Goal: Information Seeking & Learning: Learn about a topic

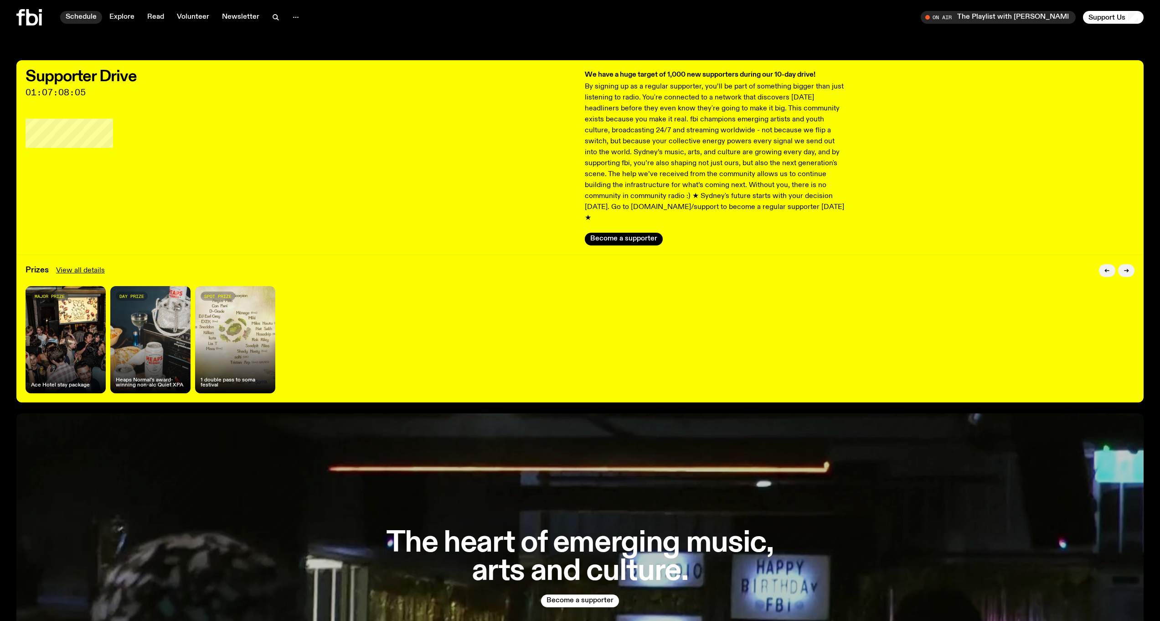
click at [76, 15] on link "Schedule" at bounding box center [81, 17] width 42 height 13
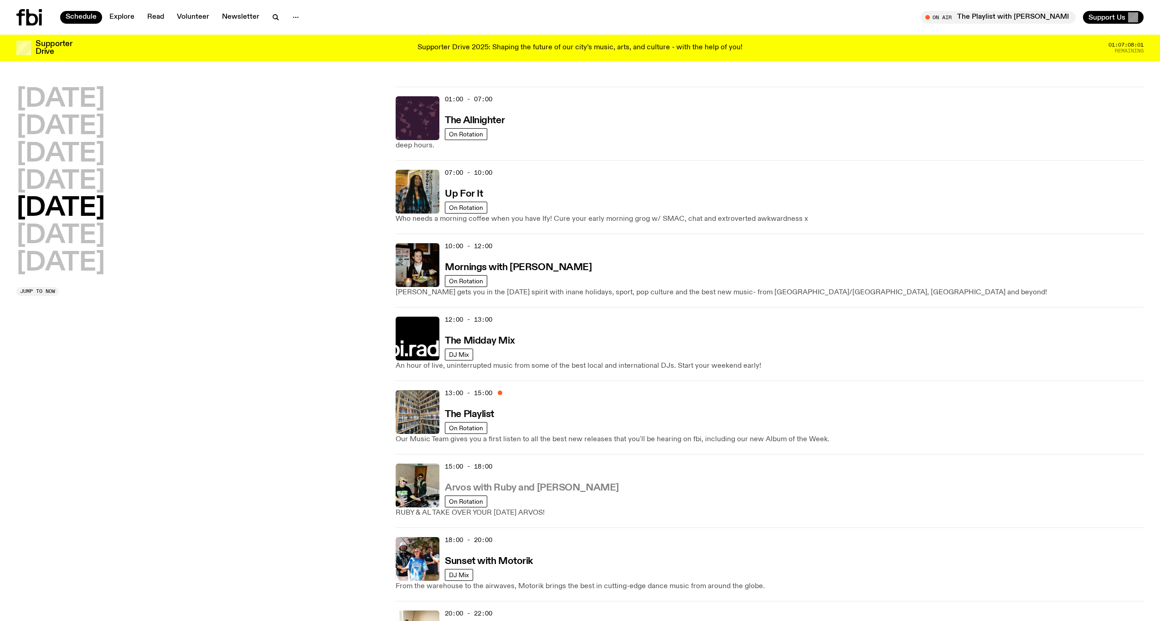
click at [480, 485] on h3 "Arvos with Ruby and [PERSON_NAME]" at bounding box center [532, 488] width 174 height 10
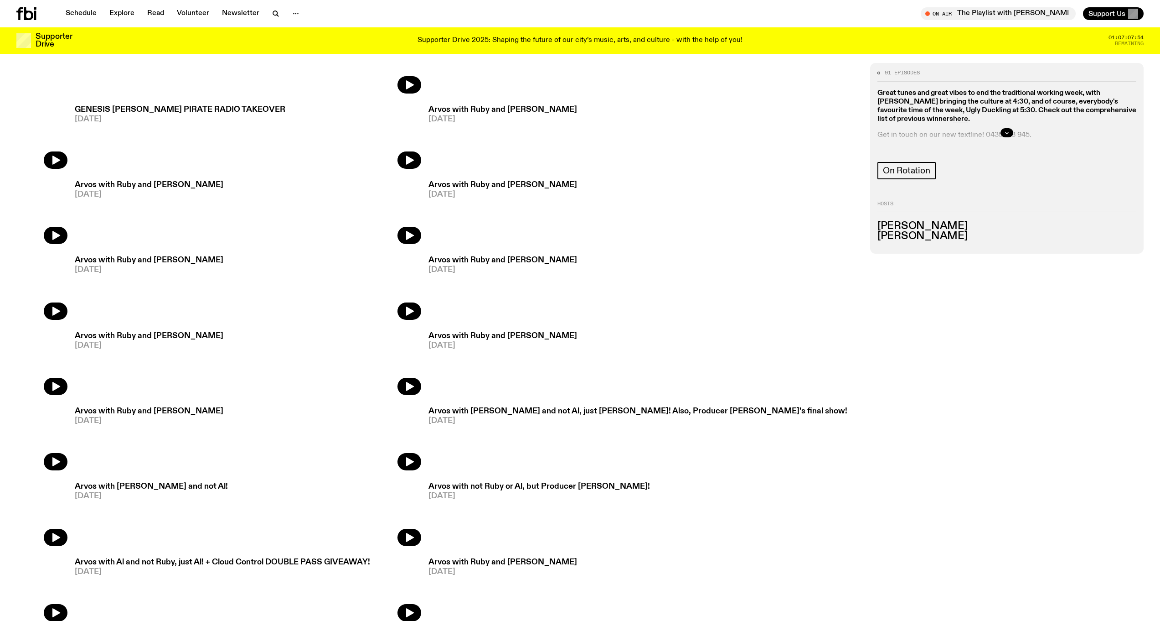
scroll to position [781, 0]
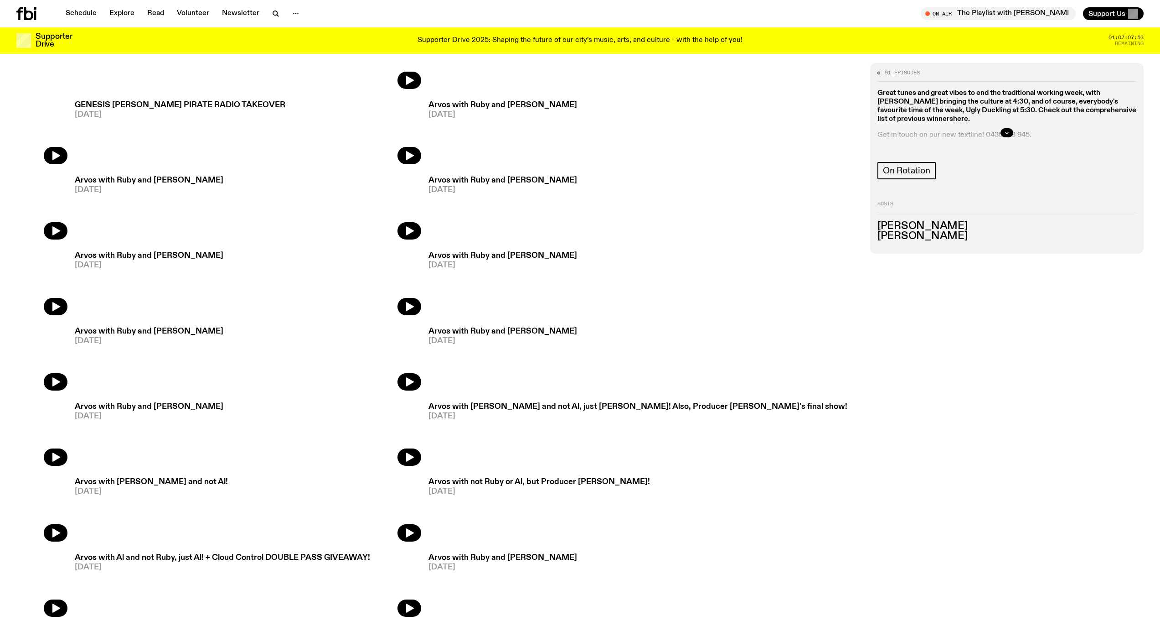
click at [526, 483] on h3 "Arvos with not Ruby or Al, but Producer Zach!" at bounding box center [540, 482] width 222 height 8
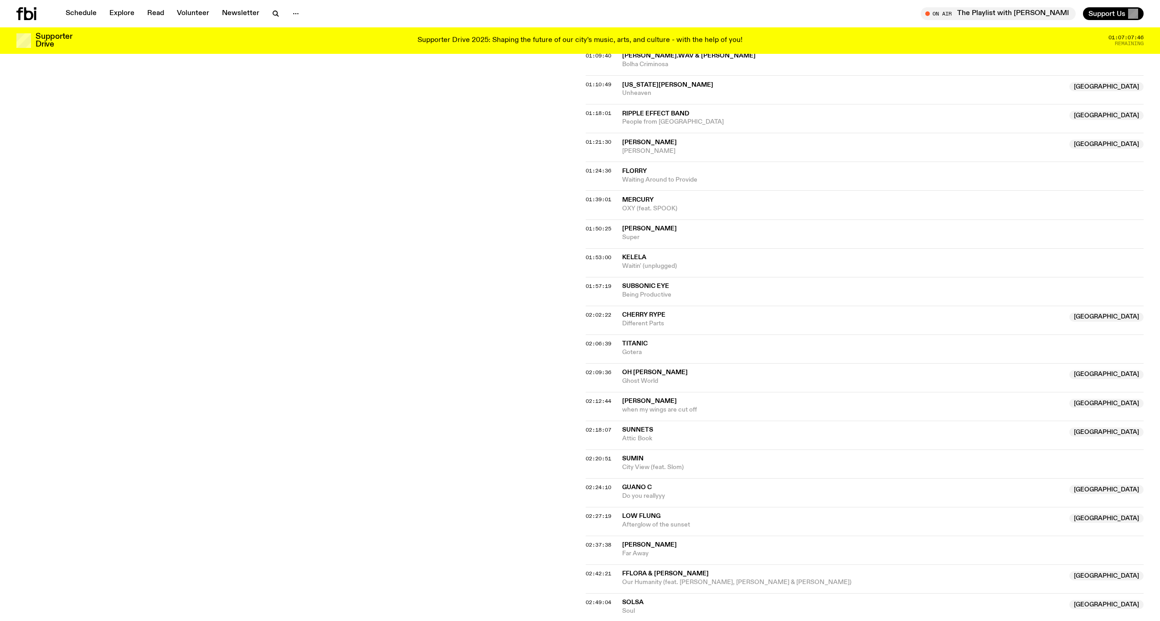
scroll to position [881, 0]
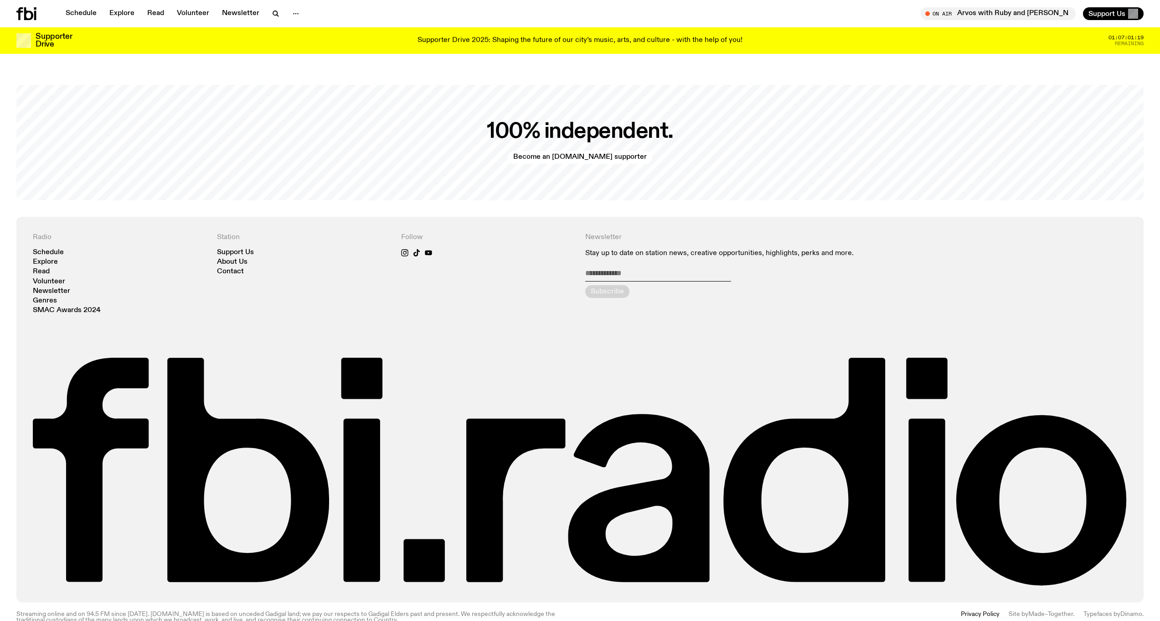
scroll to position [2394, 0]
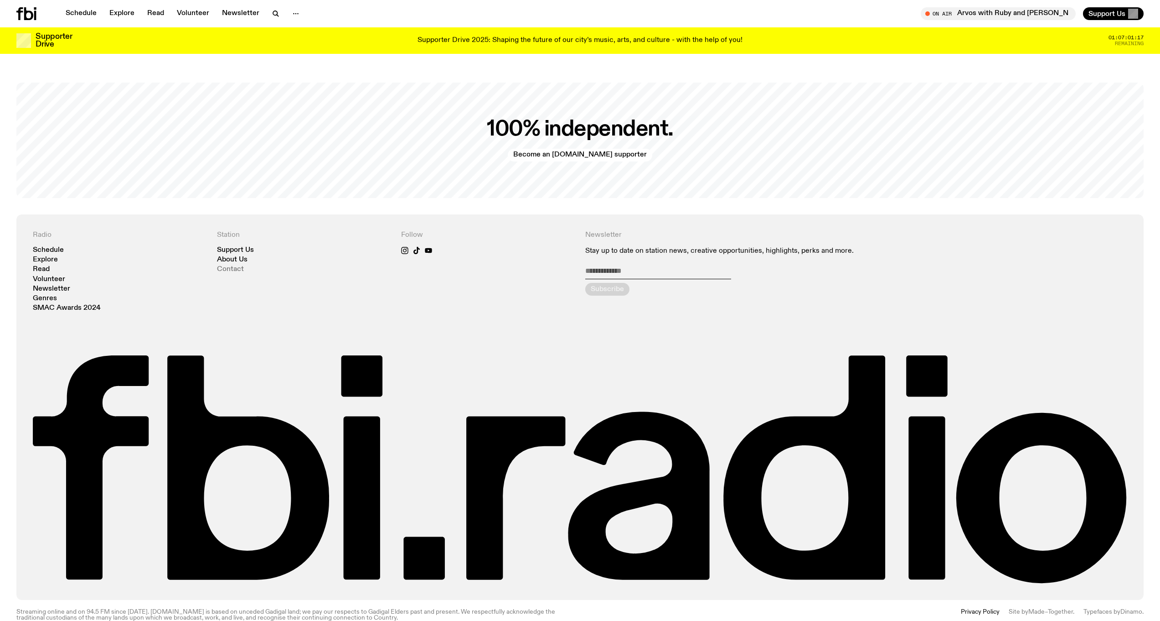
click at [233, 266] on link "Contact" at bounding box center [230, 269] width 27 height 7
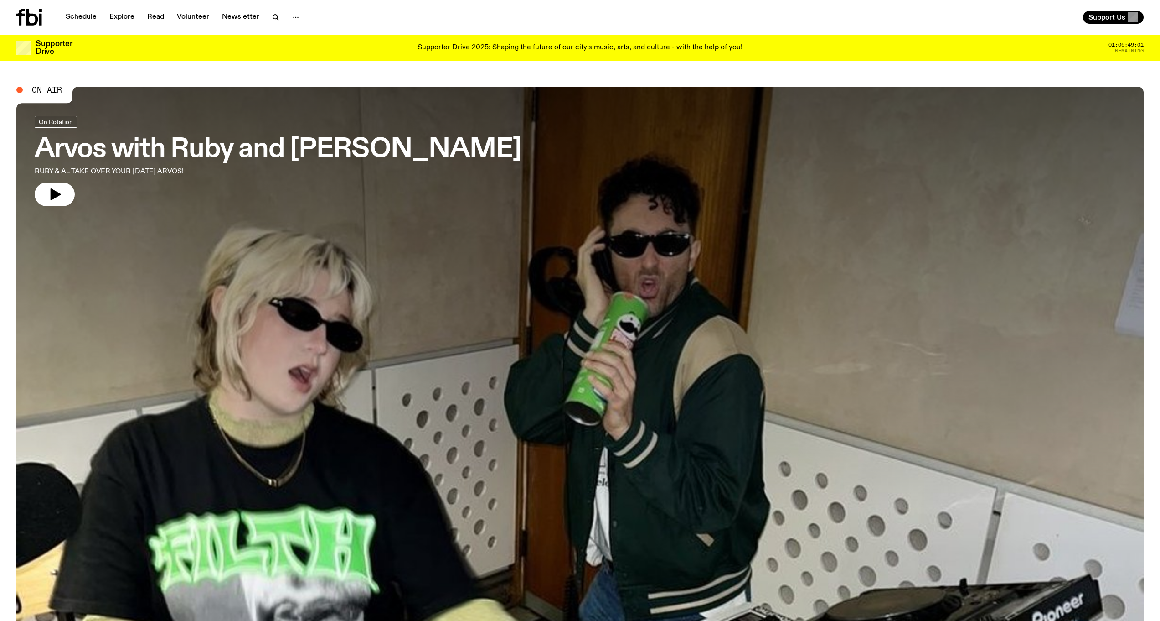
click at [1135, 42] on span "01:06:49:01" at bounding box center [1126, 44] width 35 height 5
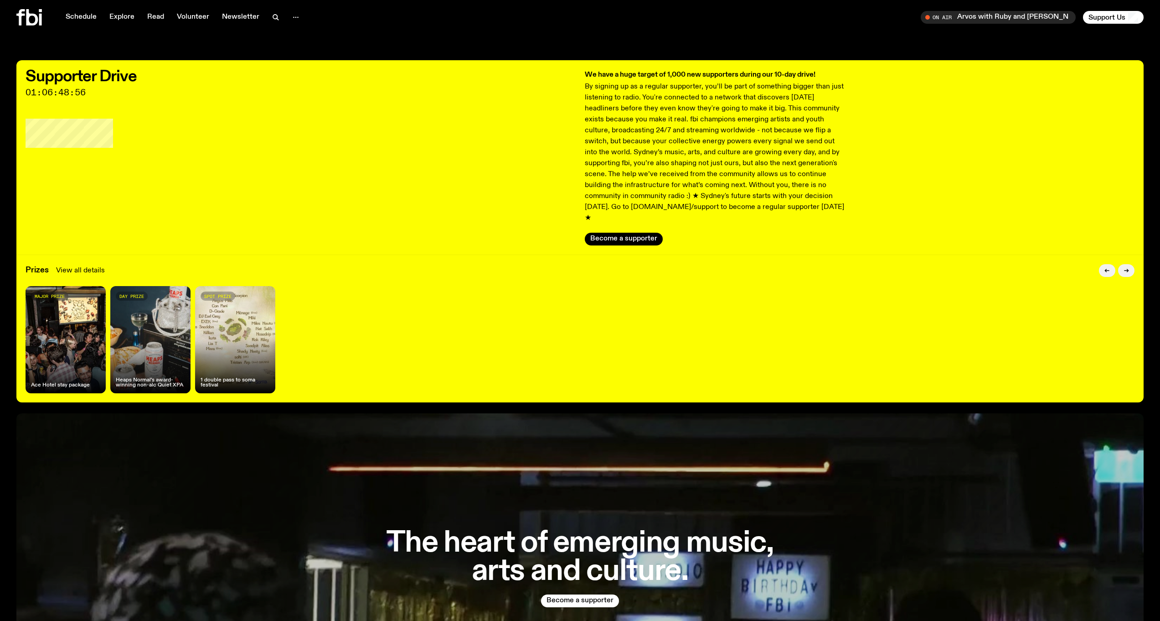
click at [73, 265] on link "View all details" at bounding box center [80, 270] width 49 height 11
